Goal: Task Accomplishment & Management: Manage account settings

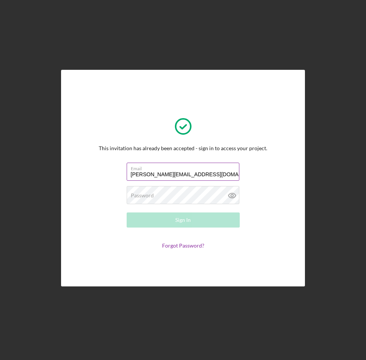
type input "[PERSON_NAME][EMAIL_ADDRESS][DOMAIN_NAME]"
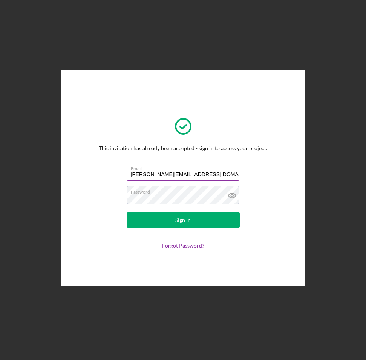
click at [127, 212] on button "Sign In" at bounding box center [183, 219] width 113 height 15
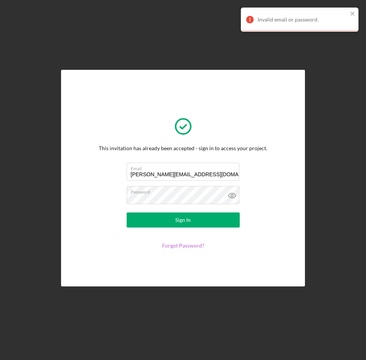
click at [172, 244] on link "Forgot Password?" at bounding box center [183, 245] width 42 height 6
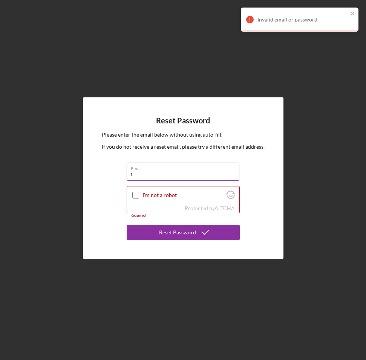
click at [127, 225] on button "Reset Password" at bounding box center [183, 232] width 113 height 15
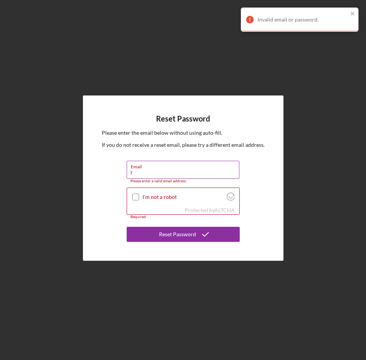
click at [135, 173] on input "r" at bounding box center [183, 170] width 113 height 18
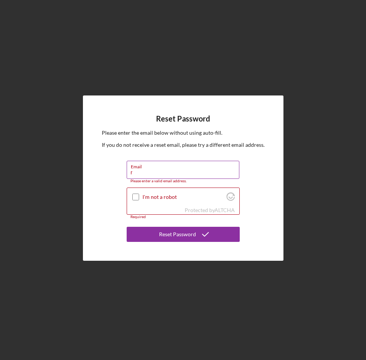
type input "[PERSON_NAME][EMAIL_ADDRESS][DOMAIN_NAME]"
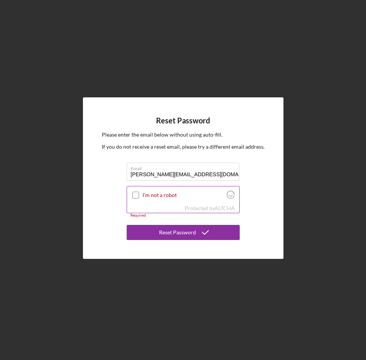
click at [132, 194] on input "I'm not a robot" at bounding box center [135, 194] width 7 height 7
checkbox input "true"
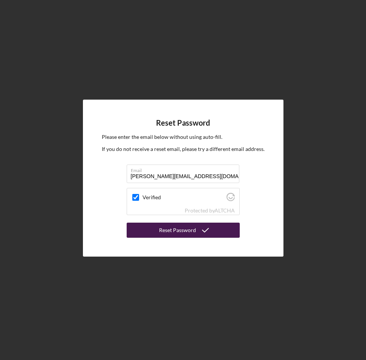
click at [167, 229] on div "Reset Password" at bounding box center [177, 229] width 37 height 15
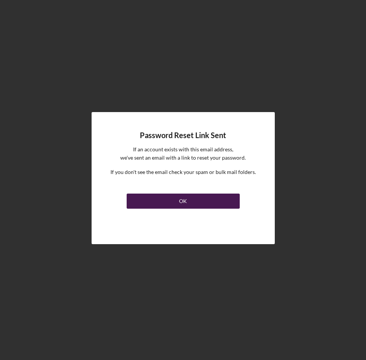
click at [177, 199] on button "OK" at bounding box center [183, 200] width 113 height 15
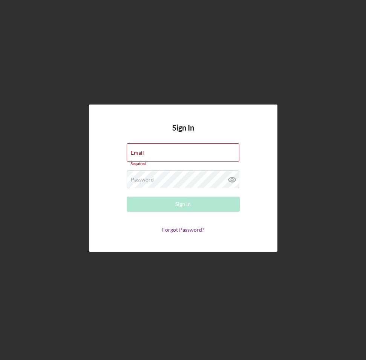
drag, startPoint x: 253, startPoint y: 117, endPoint x: 248, endPoint y: 115, distance: 5.6
click at [253, 117] on div "Sign In Email Required Password Required Sign In Forgot Password?" at bounding box center [183, 177] width 188 height 147
click at [141, 152] on label "Email" at bounding box center [137, 153] width 13 height 6
click at [141, 152] on input "Email" at bounding box center [183, 152] width 113 height 18
type input "R"
